Goal: Task Accomplishment & Management: Complete application form

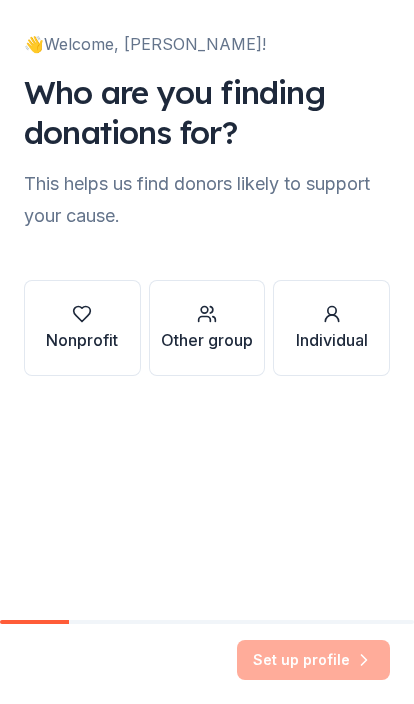
click at [95, 334] on div "Nonprofit" at bounding box center [82, 340] width 72 height 24
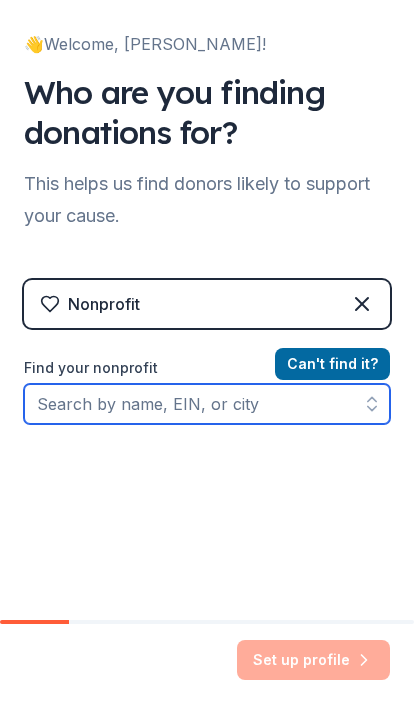
click at [365, 412] on icon "button" at bounding box center [372, 404] width 20 height 20
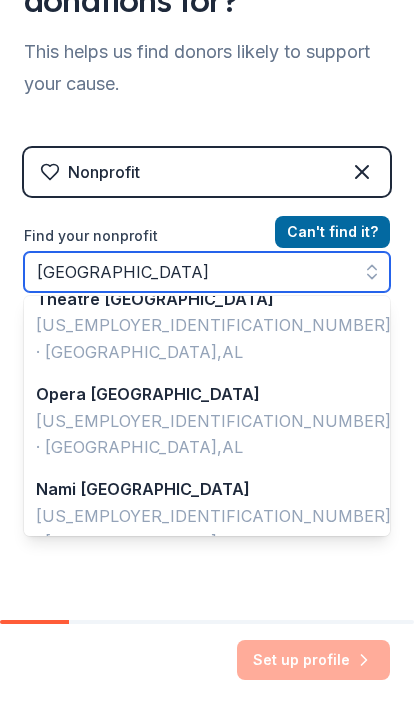
scroll to position [4, 0]
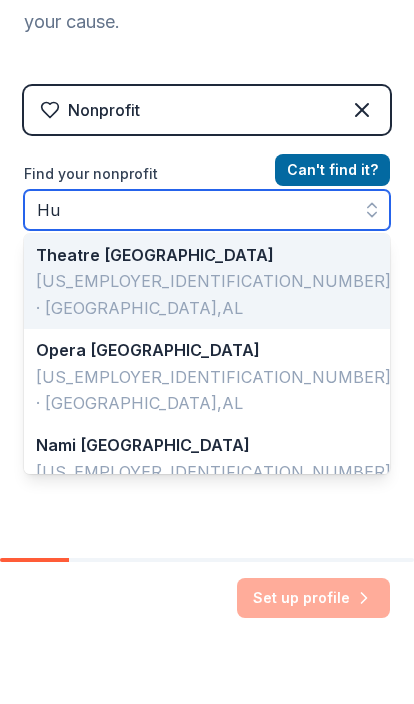
type input "H"
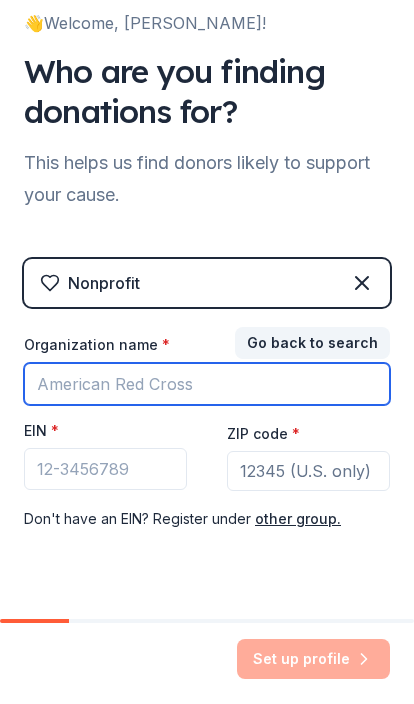
click at [75, 397] on input "Organization name *" at bounding box center [207, 385] width 366 height 42
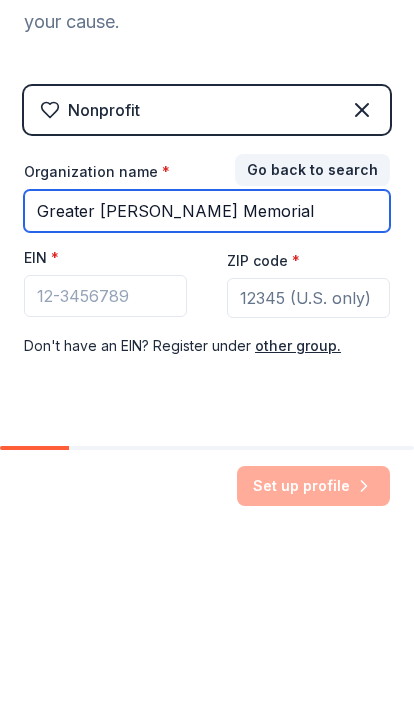
type input "Greater [PERSON_NAME] Memorial"
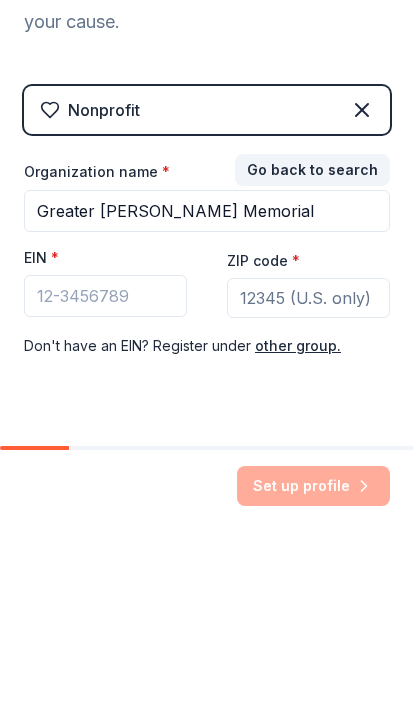
click at [268, 452] on input "ZIP code *" at bounding box center [308, 472] width 163 height 40
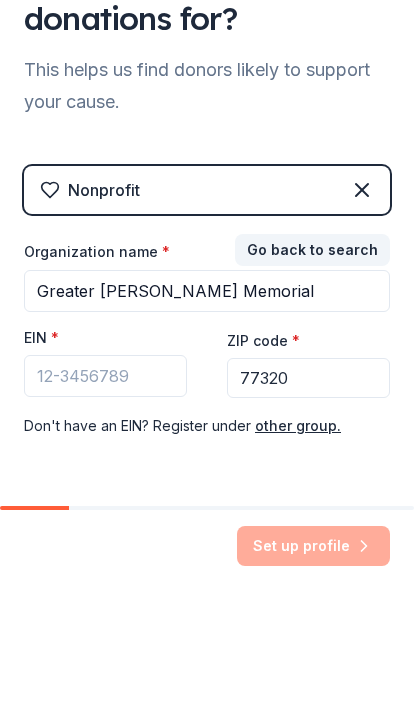
scroll to position [0, 0]
type input "77320"
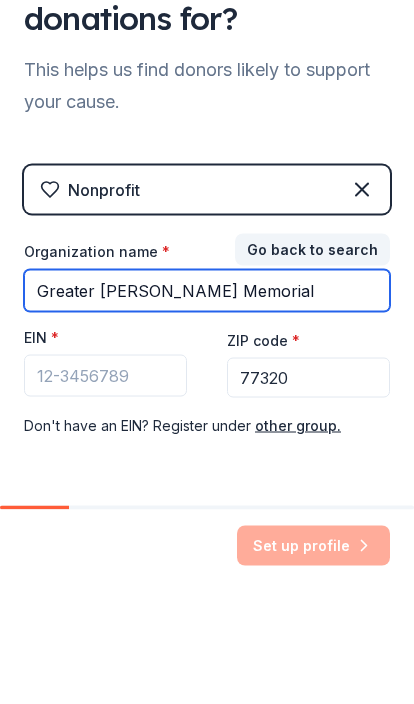
click at [294, 384] on input "Greater [PERSON_NAME] Memorial" at bounding box center [207, 405] width 366 height 42
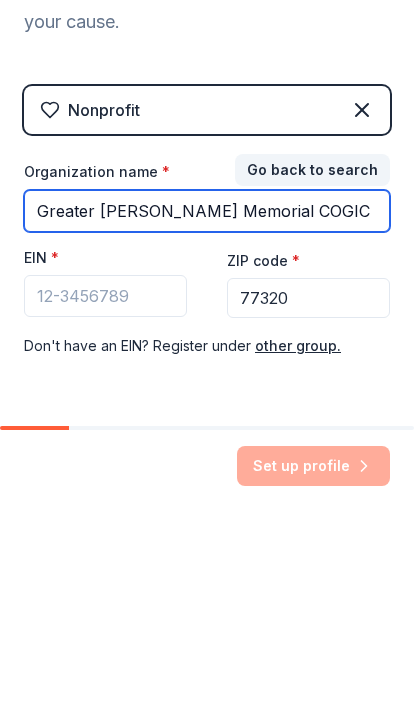
type input "Greater [PERSON_NAME] Memorial COGIC"
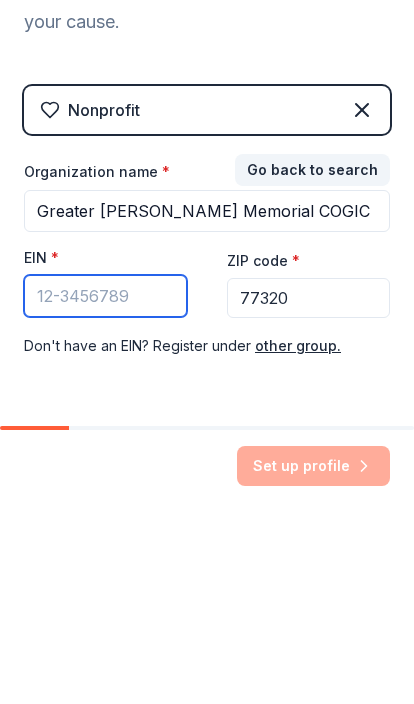
click at [56, 469] on input "EIN *" at bounding box center [105, 490] width 163 height 42
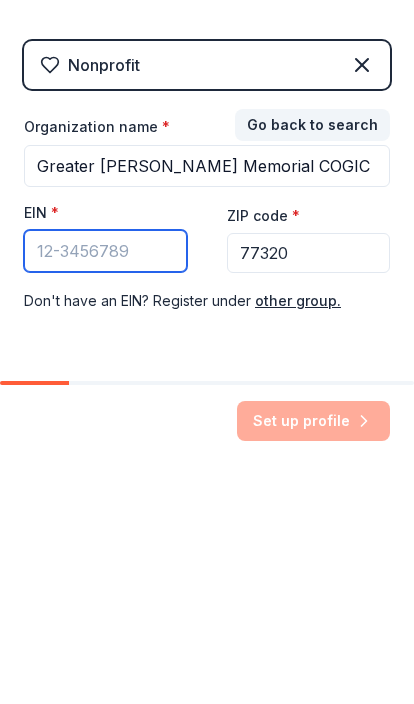
type input "8"
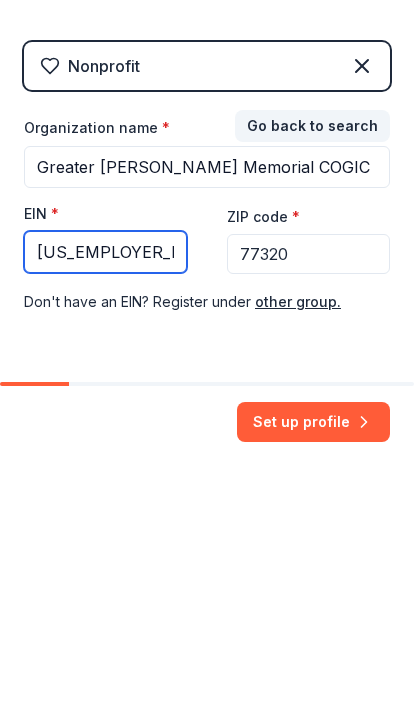
type input "[US_EMPLOYER_IDENTIFICATION_NUMBER]"
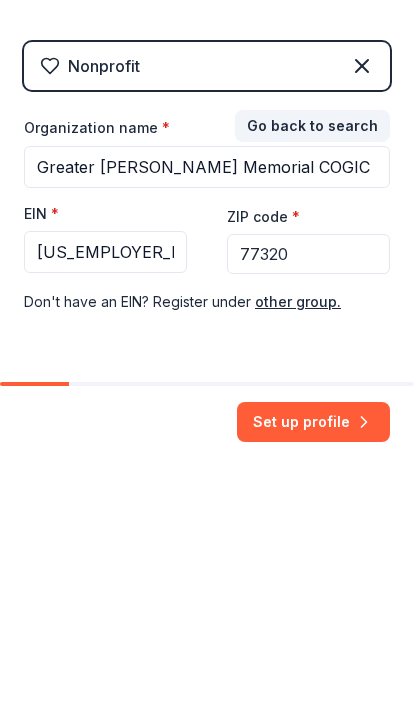
click at [335, 640] on button "Set up profile" at bounding box center [313, 660] width 153 height 40
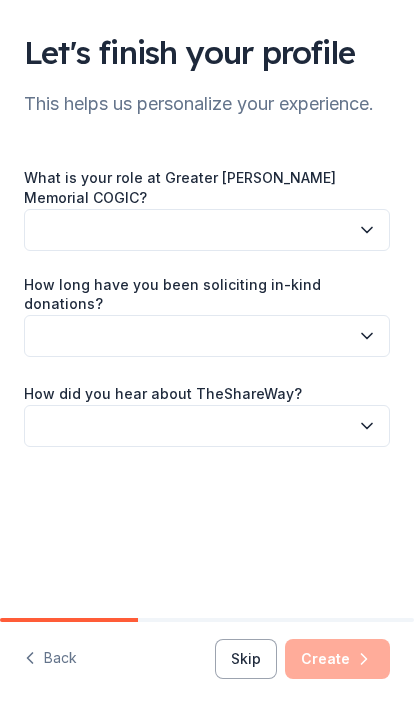
click at [368, 235] on icon "button" at bounding box center [367, 230] width 20 height 20
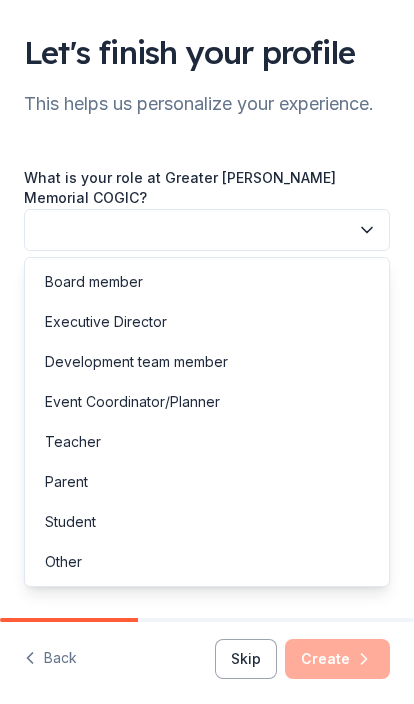
click at [368, 228] on icon "button" at bounding box center [367, 230] width 20 height 20
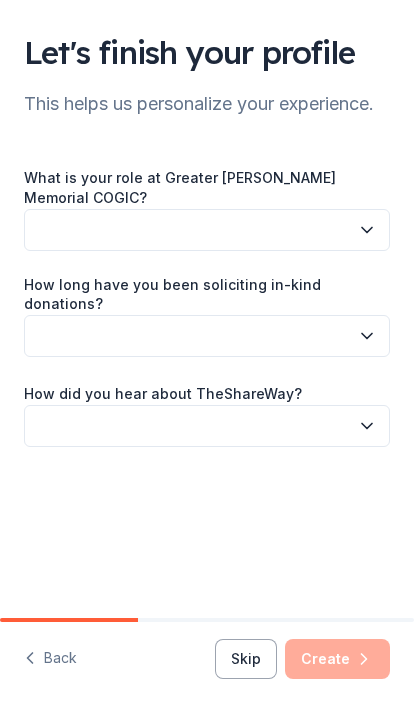
click at [367, 223] on icon "button" at bounding box center [367, 230] width 20 height 20
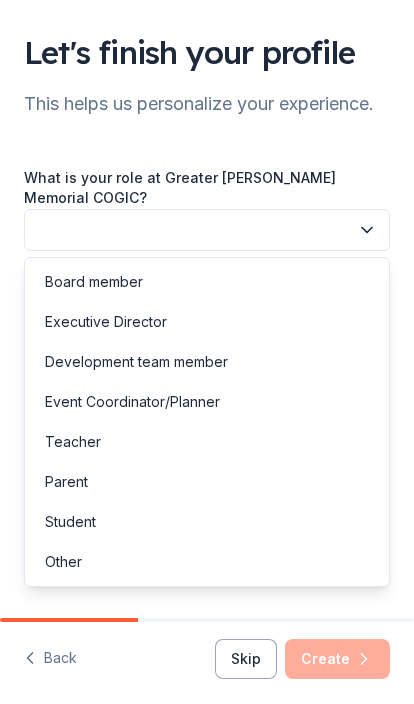
click at [180, 414] on div "Event Coordinator/Planner" at bounding box center [207, 402] width 356 height 40
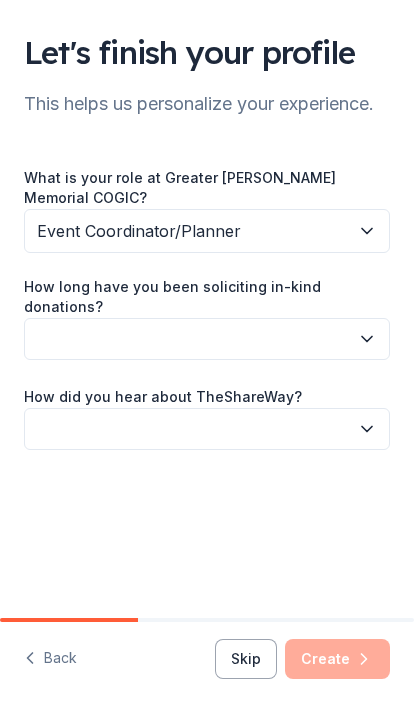
click at [369, 338] on button "button" at bounding box center [207, 339] width 366 height 42
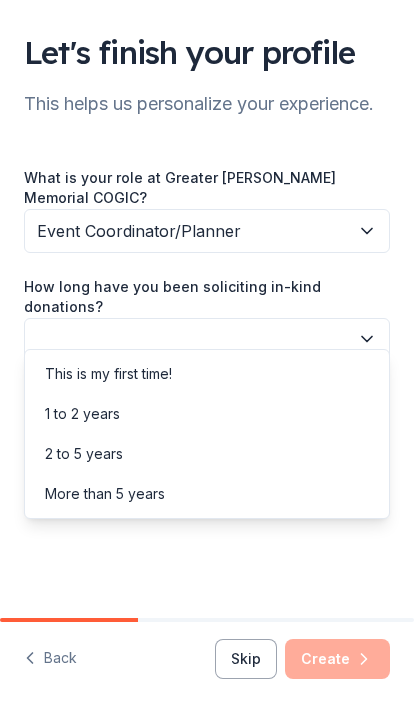
click at [152, 504] on div "More than 5 years" at bounding box center [105, 494] width 120 height 24
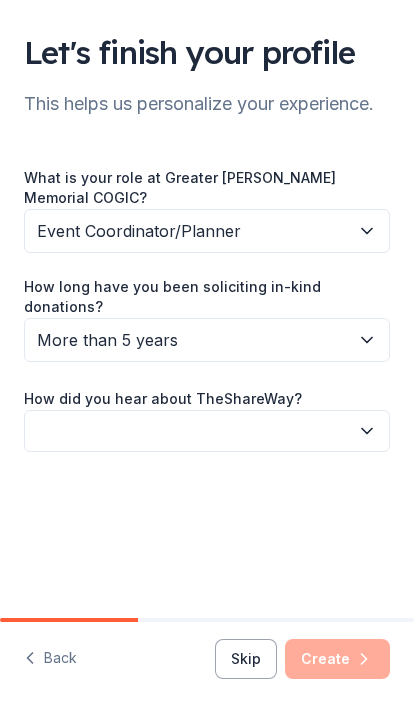
click at [376, 429] on button "button" at bounding box center [207, 431] width 366 height 42
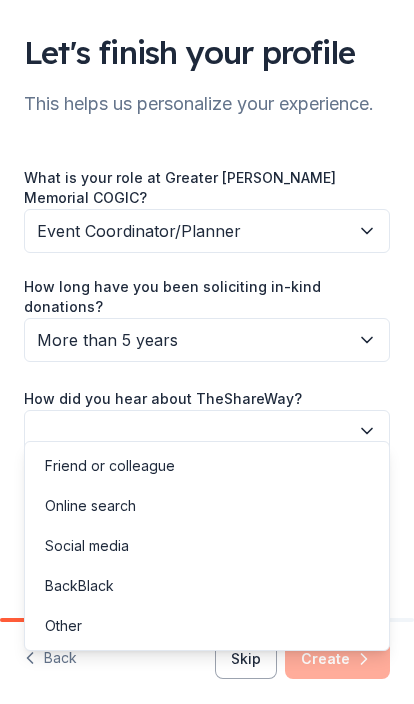
click at [104, 553] on div "Social media" at bounding box center [87, 546] width 84 height 24
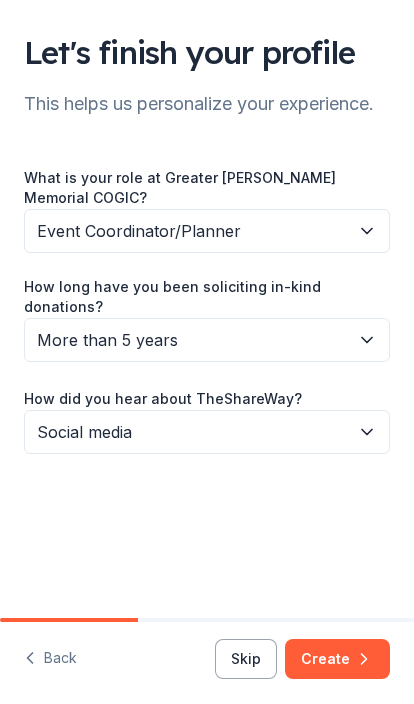
click at [353, 675] on button "Create" at bounding box center [337, 659] width 105 height 40
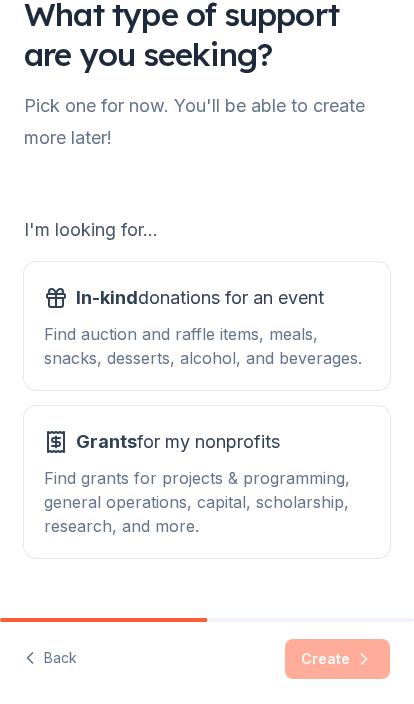
scroll to position [38, 0]
click at [141, 458] on div "Grants for my nonprofits Find grants for projects & programming, general operat…" at bounding box center [207, 482] width 326 height 112
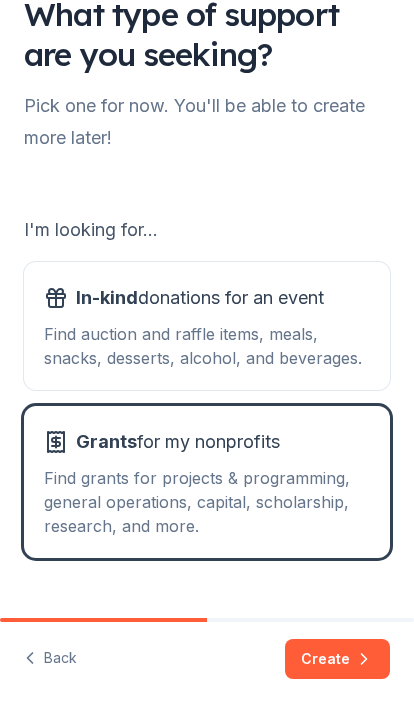
click at [352, 664] on button "Create" at bounding box center [337, 659] width 105 height 40
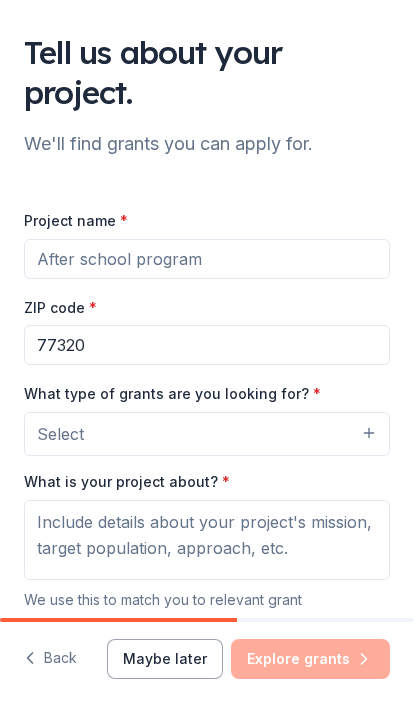
click at [214, 270] on input "Project name *" at bounding box center [207, 259] width 366 height 40
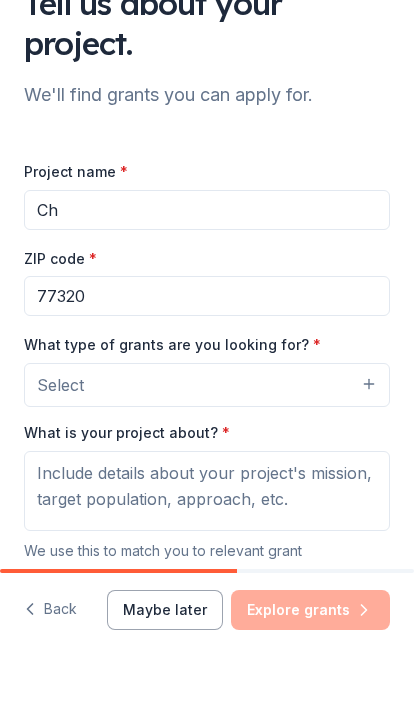
type input "C"
click at [382, 412] on button "Select" at bounding box center [207, 434] width 366 height 44
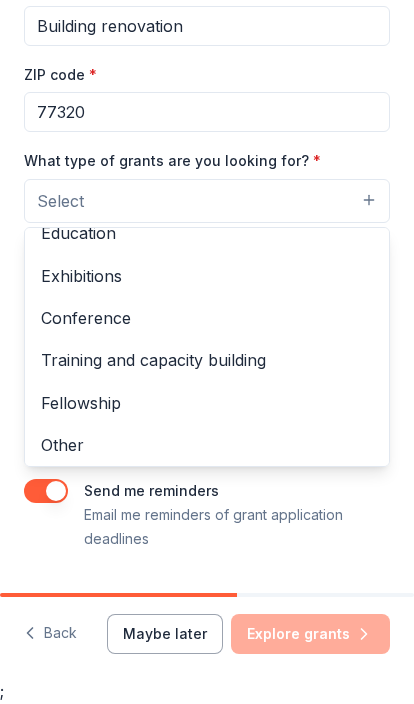
scroll to position [207, 0]
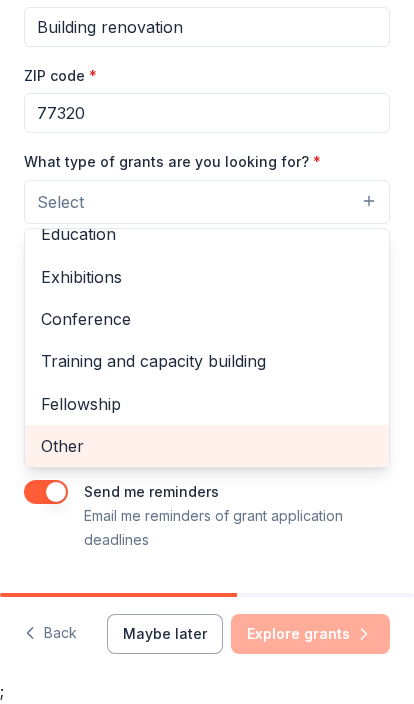
click at [87, 456] on div "Other" at bounding box center [207, 447] width 364 height 42
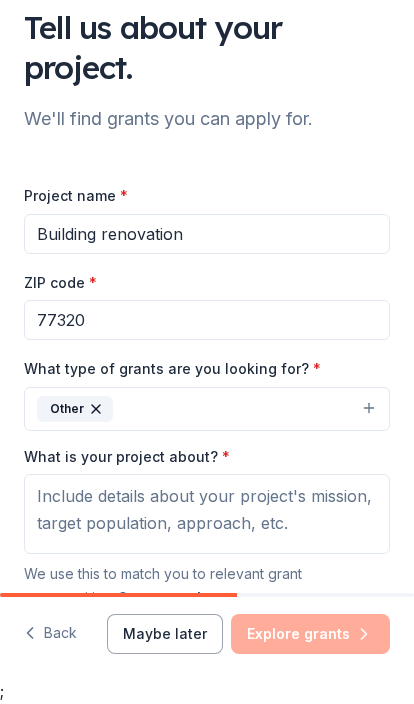
scroll to position [0, 0]
click at [216, 242] on input "Building renovation" at bounding box center [207, 235] width 366 height 40
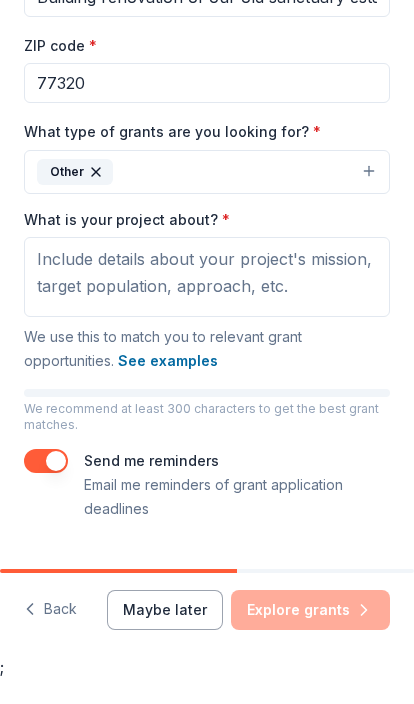
scroll to position [214, 0]
type input "Building renovation of our old sanctuary established in [DATE]"
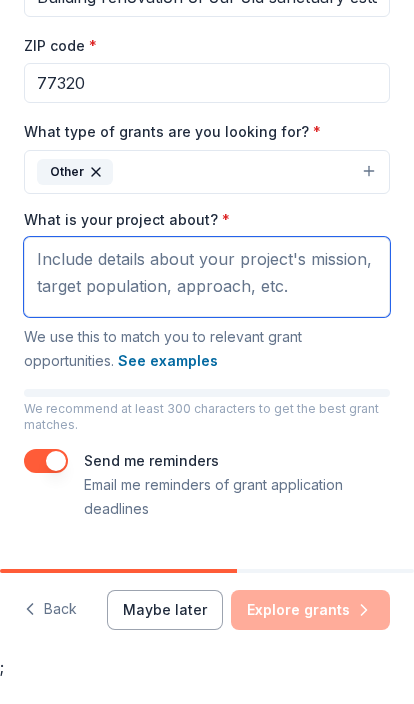
click at [66, 267] on textarea "What is your project about? *" at bounding box center [207, 302] width 366 height 80
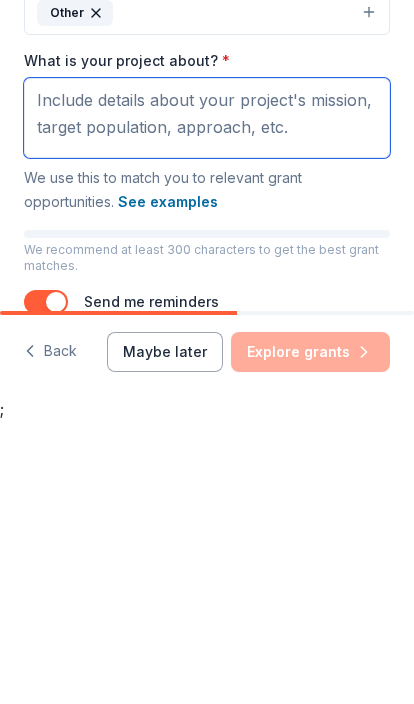
scroll to position [113, 0]
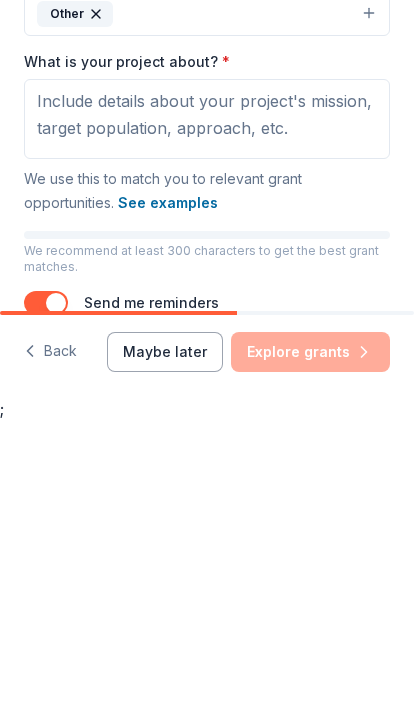
click at [176, 474] on button "See examples" at bounding box center [168, 486] width 100 height 24
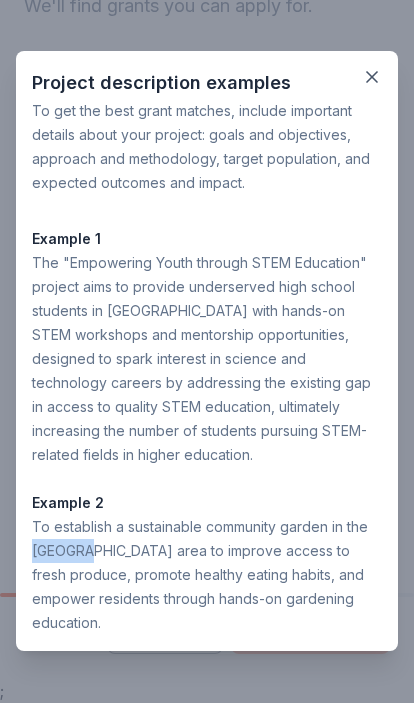
click at [185, 534] on div "To establish a sustainable community garden in the [GEOGRAPHIC_DATA] area to im…" at bounding box center [207, 576] width 350 height 120
click at [61, 524] on div "To establish a sustainable community garden in the [GEOGRAPHIC_DATA] area to im…" at bounding box center [207, 576] width 350 height 120
click at [74, 521] on div "To establish a sustainable community garden in the [GEOGRAPHIC_DATA] area to im…" at bounding box center [207, 576] width 350 height 120
click at [327, 478] on div "Example 1 The "Empowering Youth through STEM Education" project aims to provide…" at bounding box center [207, 432] width 350 height 408
click at [75, 549] on div "To establish a sustainable community garden in the [GEOGRAPHIC_DATA] area to im…" at bounding box center [207, 576] width 350 height 120
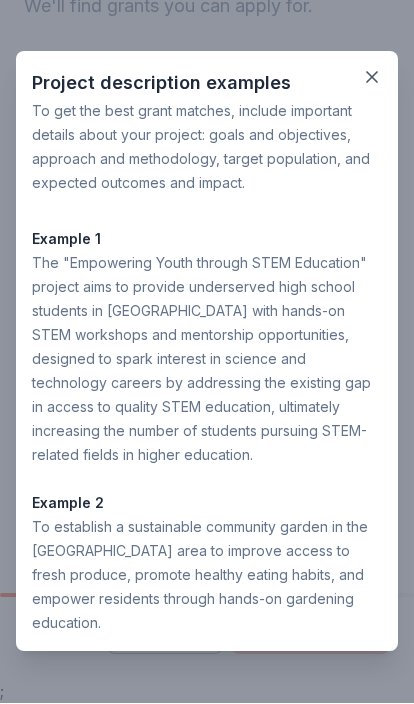
copy div "establish a sustainable community garden in the [GEOGRAPHIC_DATA] food desert a…"
click at [392, 66] on div "Project description examples To get the best grant matches, include important d…" at bounding box center [207, 352] width 382 height 600
click at [385, 76] on button "button" at bounding box center [372, 78] width 36 height 36
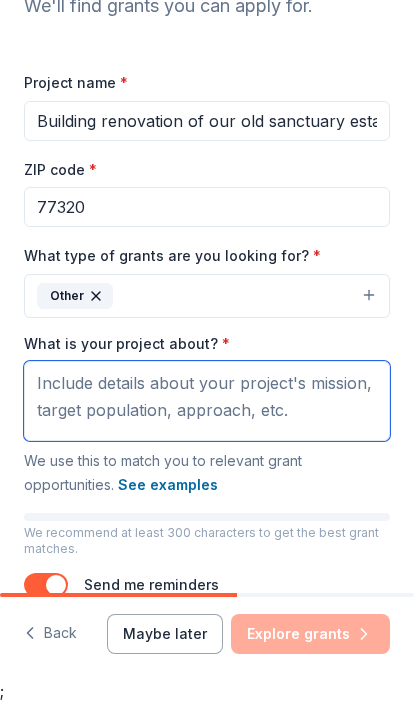
click at [288, 413] on textarea "What is your project about? *" at bounding box center [207, 402] width 366 height 80
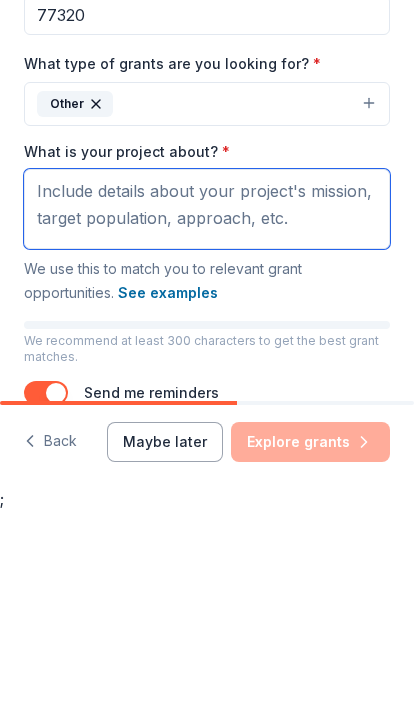
paste textarea "establish a sustainable community garden in the [GEOGRAPHIC_DATA] food desert a…"
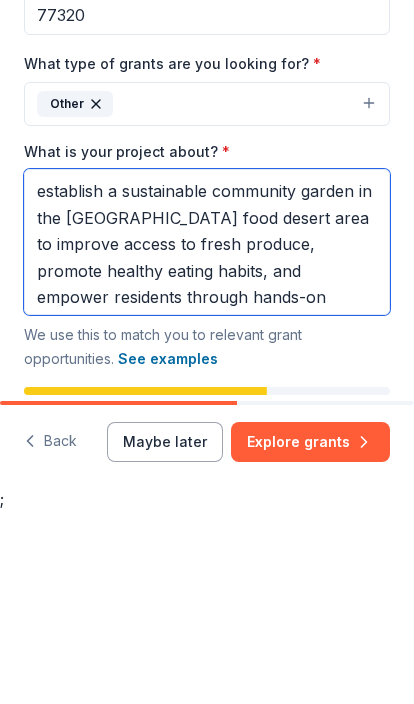
click at [51, 362] on textarea "establish a sustainable community garden in the [GEOGRAPHIC_DATA] food desert a…" at bounding box center [207, 435] width 366 height 146
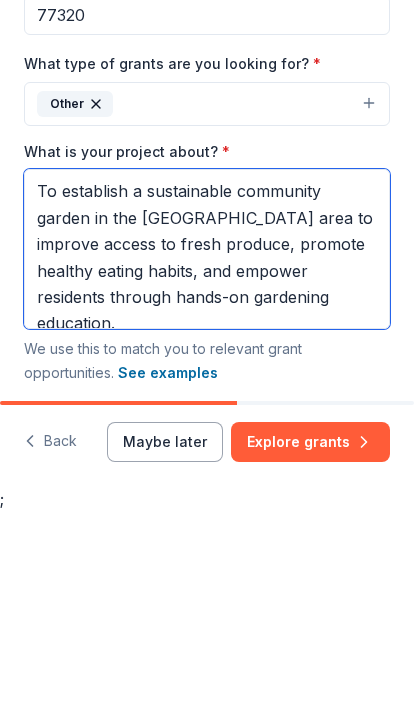
click at [150, 362] on textarea "To establish a sustainable community garden in the [GEOGRAPHIC_DATA] area to im…" at bounding box center [207, 442] width 366 height 160
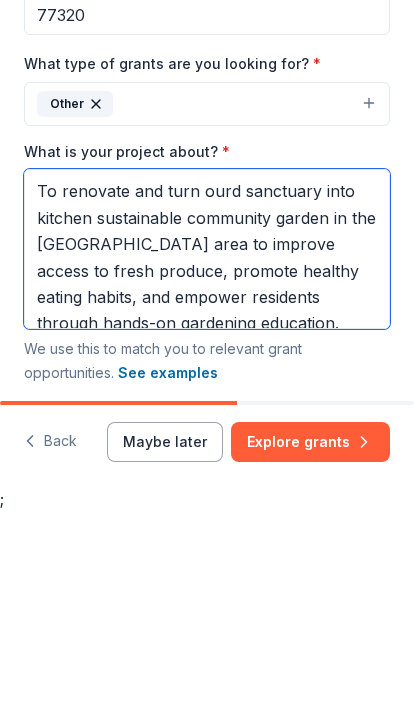
click at [338, 362] on textarea "To renovate and turn ourd sanctuary into kitchen sustainable community garden i…" at bounding box center [207, 442] width 366 height 160
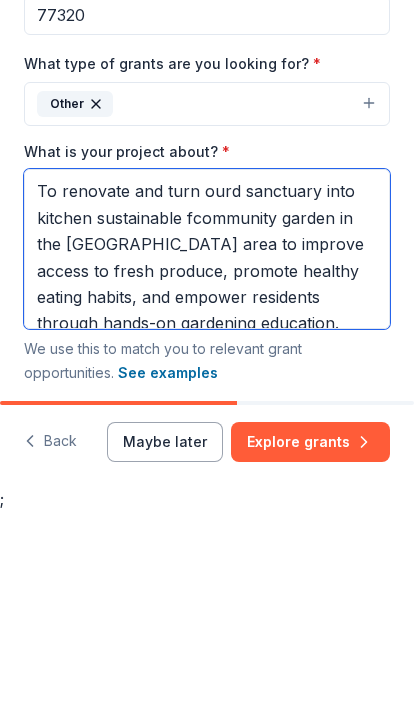
scroll to position [5, 0]
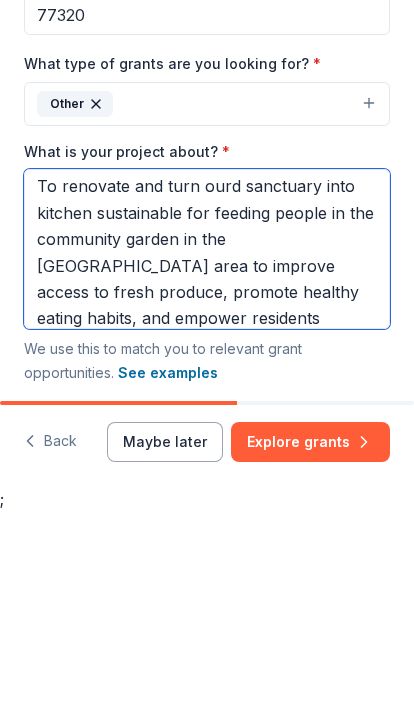
click at [331, 362] on textarea "To renovate and turn ourd sanctuary into kitchen sustainable for feeding people…" at bounding box center [207, 442] width 366 height 160
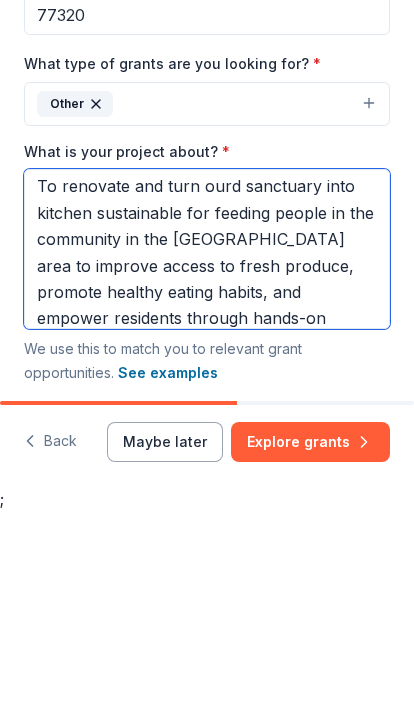
click at [241, 362] on textarea "To renovate and turn ourd sanctuary into kitchen sustainable for feeding people…" at bounding box center [207, 442] width 366 height 160
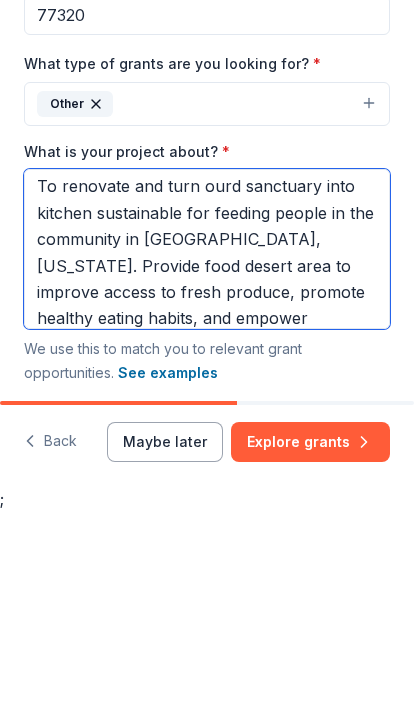
click at [388, 362] on textarea "To renovate and turn ourd sanctuary into kitchen sustainable for feeding people…" at bounding box center [207, 442] width 366 height 160
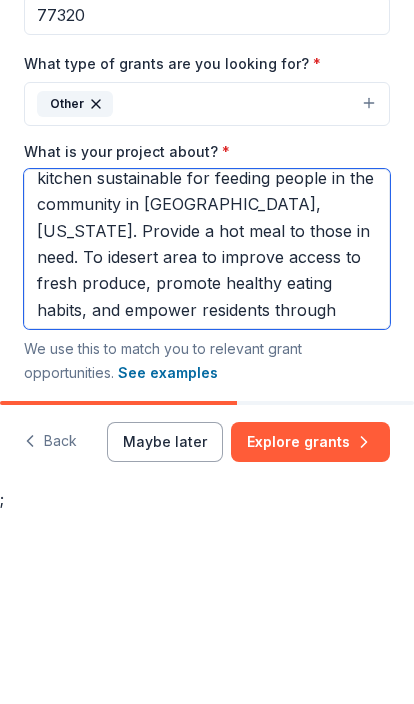
click at [345, 362] on textarea "To renovate and turn ourd sanctuary into kitchen sustainable for feeding people…" at bounding box center [207, 442] width 366 height 160
click at [329, 362] on textarea "To renovate and turn ourd sanctuary into kitchen sustainable for feeding people…" at bounding box center [207, 442] width 366 height 160
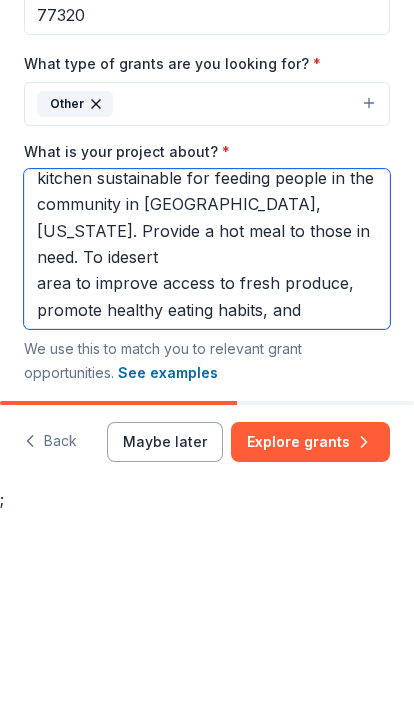
scroll to position [57, 0]
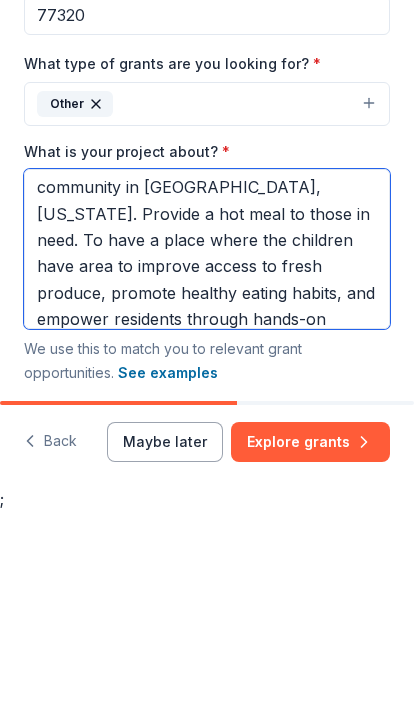
click at [100, 362] on textarea "To renovate and turn ourd sanctuary into kitchen sustainable for feeding people…" at bounding box center [207, 442] width 366 height 160
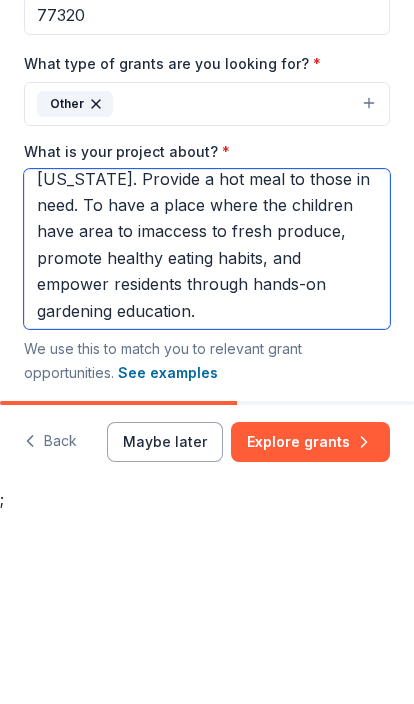
scroll to position [66, 0]
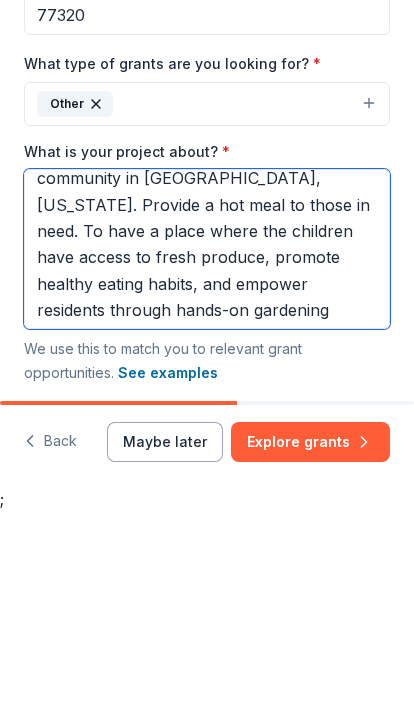
click at [368, 362] on textarea "To renovate and turn ourd sanctuary into kitchen sustainable for feeding people…" at bounding box center [207, 442] width 366 height 160
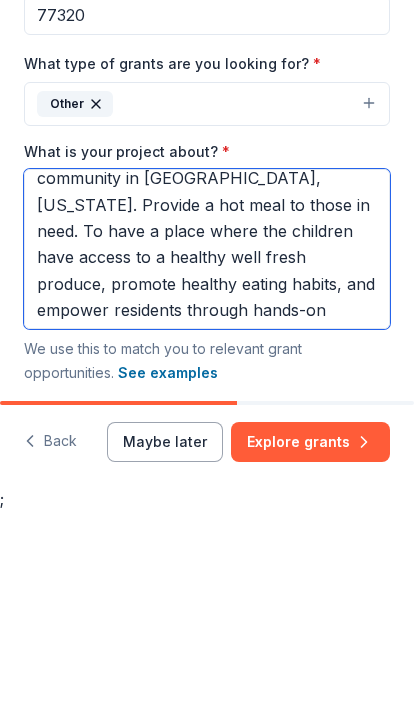
scroll to position [83, 0]
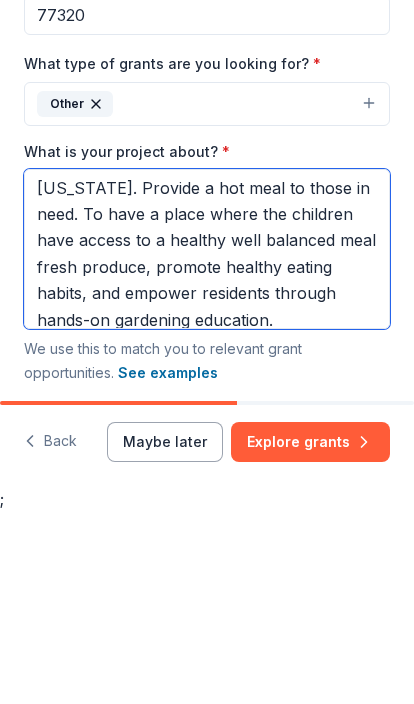
click at [282, 362] on textarea "To renovate and turn ourd sanctuary into kitchen sustainable for feeding people…" at bounding box center [207, 442] width 366 height 160
click at [271, 362] on textarea "To renovate and turn ourd sanctuary into kitchen sustainable for feeding people…" at bounding box center [207, 442] width 366 height 160
click at [270, 362] on textarea "To renovate and turn ourd sanctuary into kitchen sustainable for feeding people…" at bounding box center [207, 442] width 366 height 160
click at [258, 362] on textarea "To renovate and turn ourd sanctuary into kitchen sustainable for feeding people…" at bounding box center [207, 442] width 366 height 160
click at [111, 362] on textarea "To renovate and turn ourd sanctuary into kitchen sustainable for feeding people…" at bounding box center [207, 442] width 366 height 160
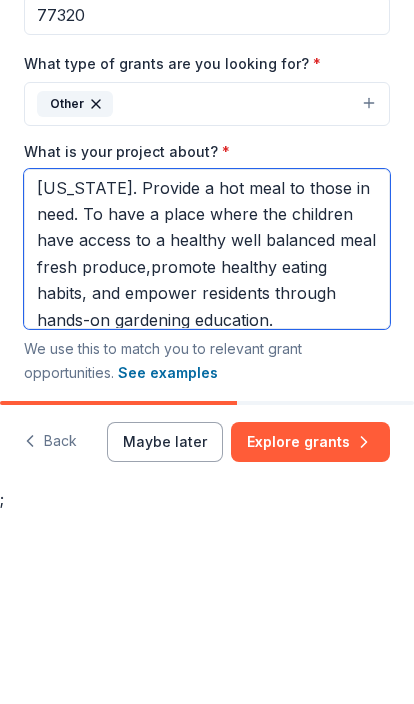
scroll to position [92, 0]
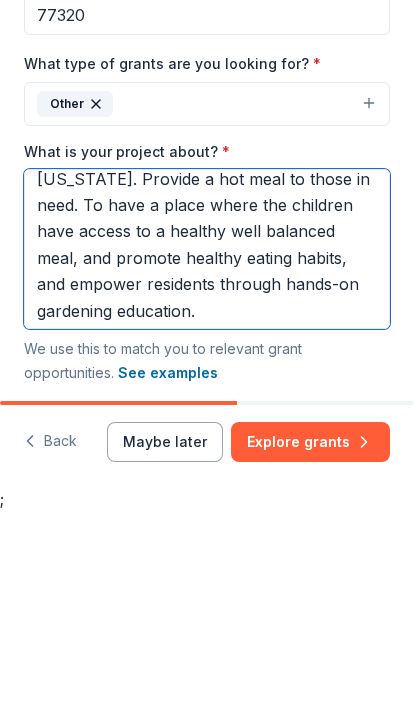
click at [207, 362] on textarea "To renovate and turn ourd sanctuary into kitchen sustainable for feeding people…" at bounding box center [207, 442] width 366 height 160
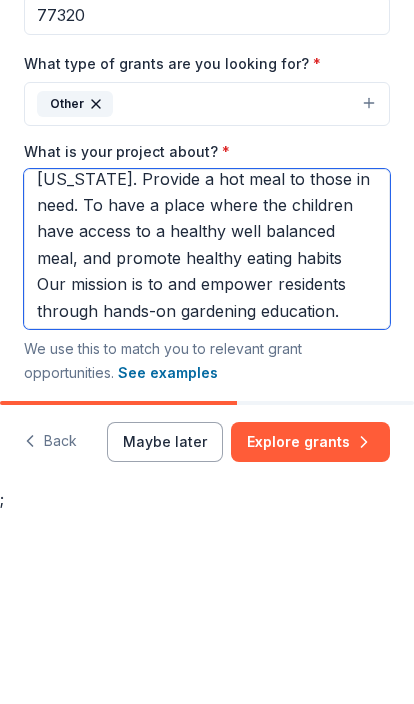
click at [388, 362] on textarea "To renovate and turn ourd sanctuary into kitchen sustainable for feeding people…" at bounding box center [207, 442] width 366 height 160
click at [203, 362] on textarea "To renovate and turn ourd sanctuary into kitchen sustainable for feeding people…" at bounding box center [207, 442] width 366 height 160
click at [185, 362] on textarea "To renovate and turn ourd sanctuary into kitchen sustainable for feeding people…" at bounding box center [207, 442] width 366 height 160
click at [308, 362] on textarea "To renovate and turn ourd sanctuary into kitchen sustainable for feeding people…" at bounding box center [207, 442] width 366 height 160
click at [299, 362] on textarea "To renovate and turn ourd sanctuary into kitchen sustainable for feeding people…" at bounding box center [207, 442] width 366 height 160
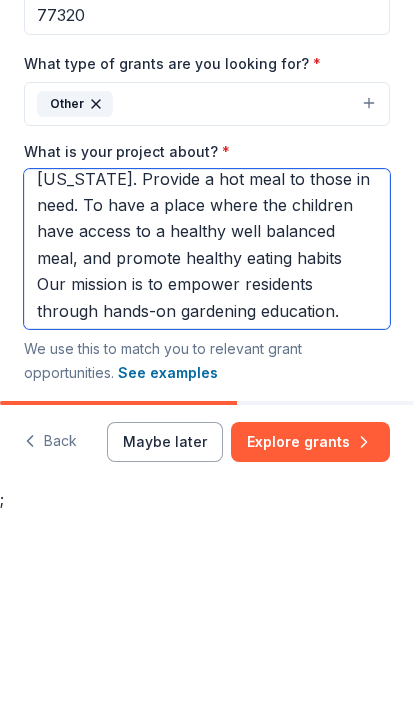
click at [294, 362] on textarea "To renovate and turn ourd sanctuary into kitchen sustainable for feeding people…" at bounding box center [207, 442] width 366 height 160
click at [338, 362] on textarea "To renovate and turn ourd sanctuary into kitchen sustainable for feeding people…" at bounding box center [207, 442] width 366 height 160
click at [190, 362] on textarea "To renovate and turn ourd sanctuary into kitchen sustainable for feeding people…" at bounding box center [207, 442] width 366 height 160
click at [274, 362] on textarea "To renovate and turn ourd sanctuary into kitchen sustainable for feeding people…" at bounding box center [207, 442] width 366 height 160
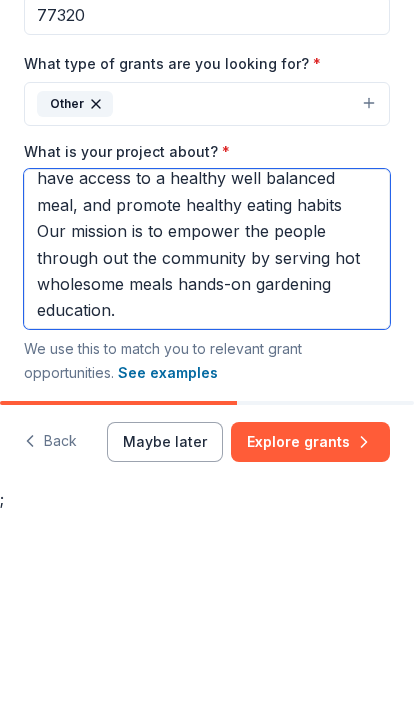
scroll to position [144, 0]
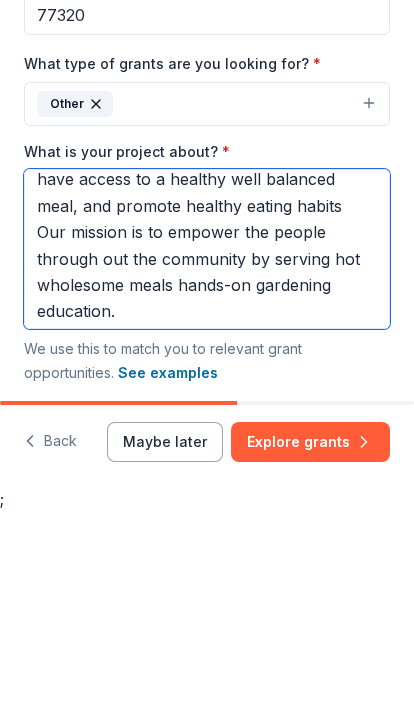
click at [135, 362] on textarea "To renovate and turn ourd sanctuary into kitchen sustainable for feeding people…" at bounding box center [207, 442] width 366 height 160
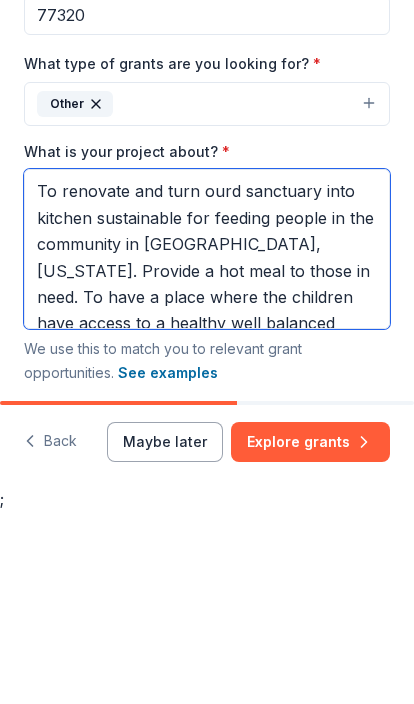
scroll to position [0, 0]
click at [257, 362] on textarea "To renovate and turn ourd sanctuary into kitchen sustainable for feeding people…" at bounding box center [207, 442] width 366 height 160
click at [235, 362] on textarea "To renovate and turn ourd sanctuary into kitchen sustainable for feeding people…" at bounding box center [207, 442] width 366 height 160
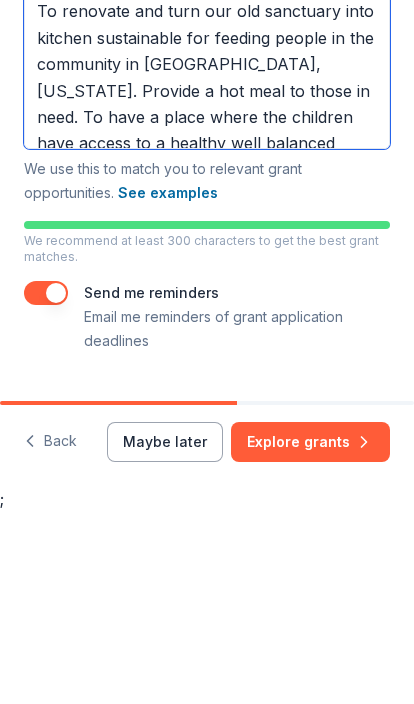
scroll to position [294, 0]
type textarea "To renovate and turn our old sanctuary into kitchen sustainable for feeding peo…"
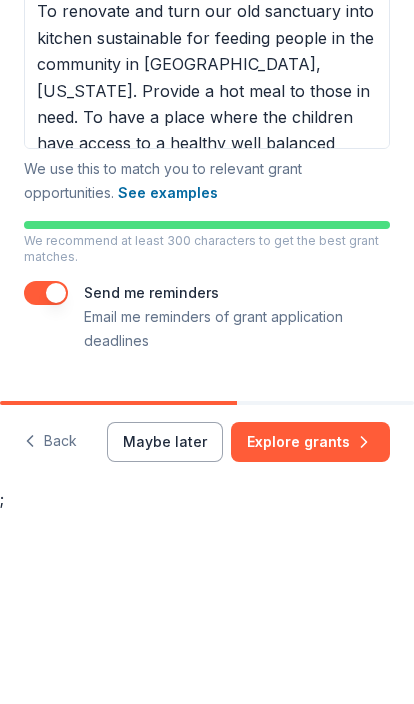
click at [340, 377] on div "Tell us about your project. We'll find grants you can apply for. Project name *…" at bounding box center [207, 138] width 414 height 911
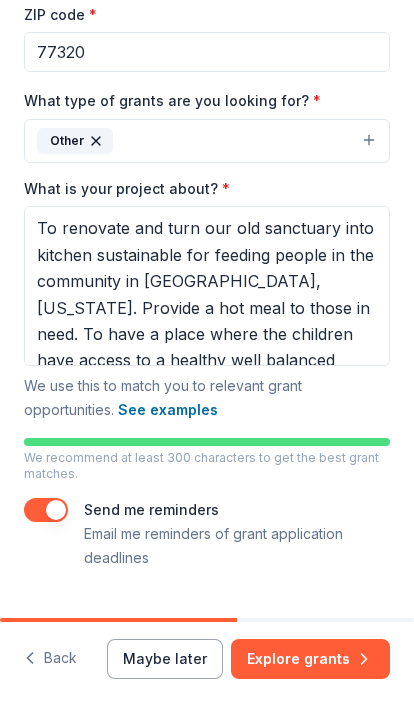
click at [336, 671] on button "Explore grants" at bounding box center [310, 659] width 159 height 40
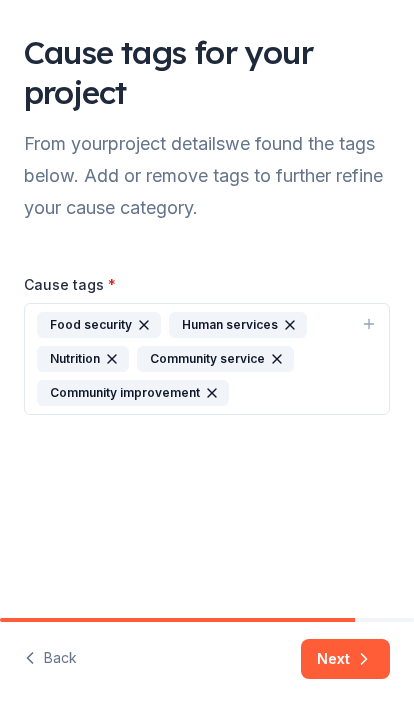
click at [354, 645] on button "Next" at bounding box center [345, 659] width 89 height 40
